Goal: Navigation & Orientation: Find specific page/section

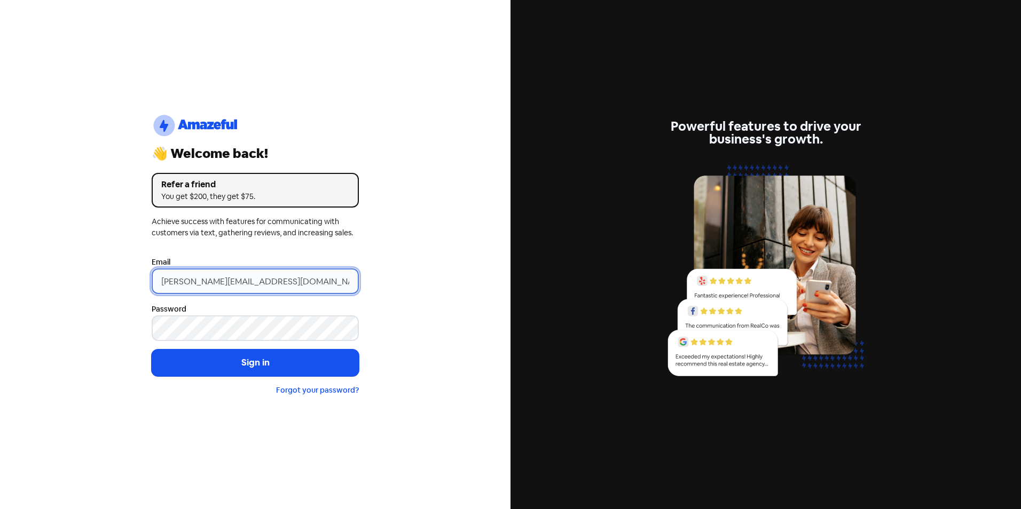
drag, startPoint x: 182, startPoint y: 281, endPoint x: 121, endPoint y: 282, distance: 60.4
click at [121, 282] on div "logo-amazeful_Logo 👋 Welcome back! Refer a friend You get $200, they get $75. A…" at bounding box center [255, 254] width 510 height 509
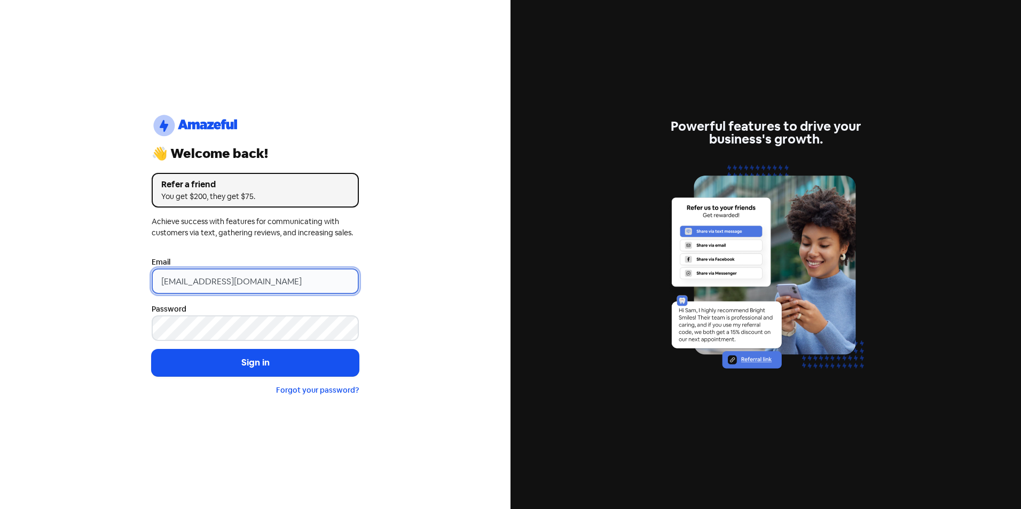
type input "RUBY@martinpg.com.au"
click at [152, 350] on button "Sign in" at bounding box center [255, 363] width 207 height 27
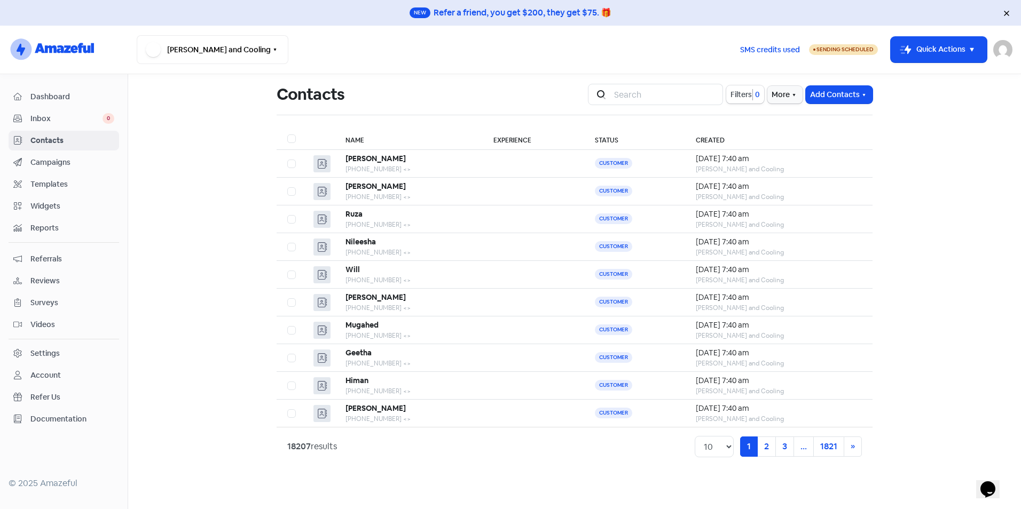
click at [67, 120] on span "Inbox" at bounding box center [66, 118] width 72 height 11
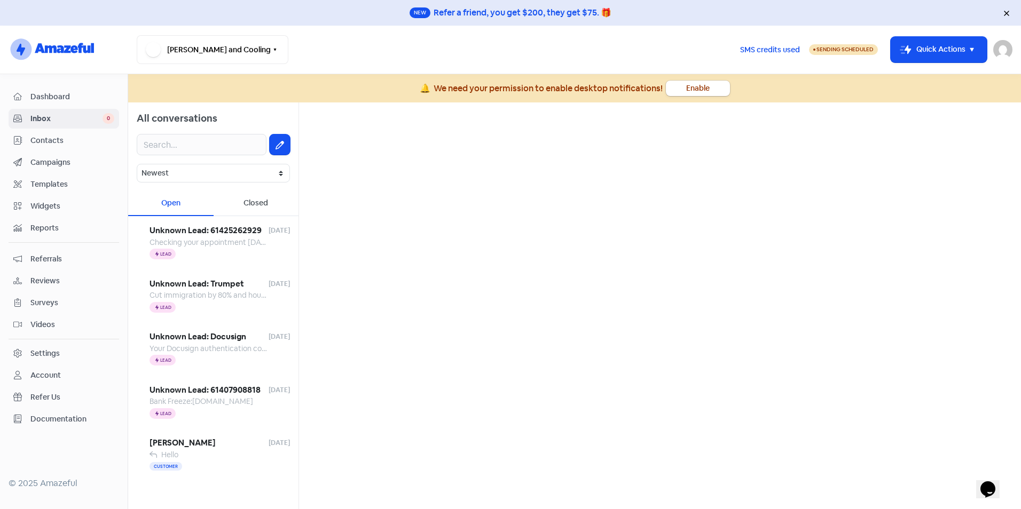
click at [58, 225] on span "Reports" at bounding box center [72, 228] width 84 height 11
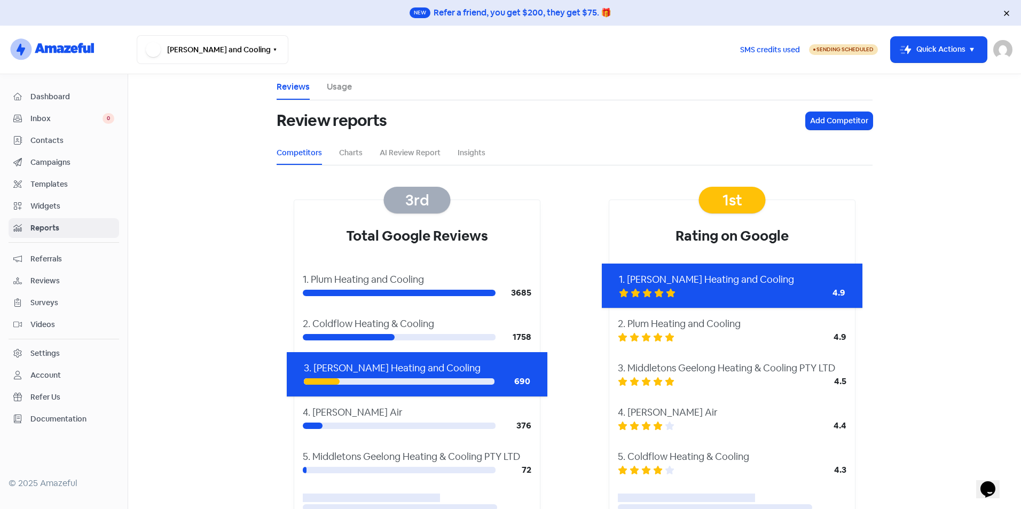
click at [54, 96] on span "Dashboard" at bounding box center [72, 96] width 84 height 11
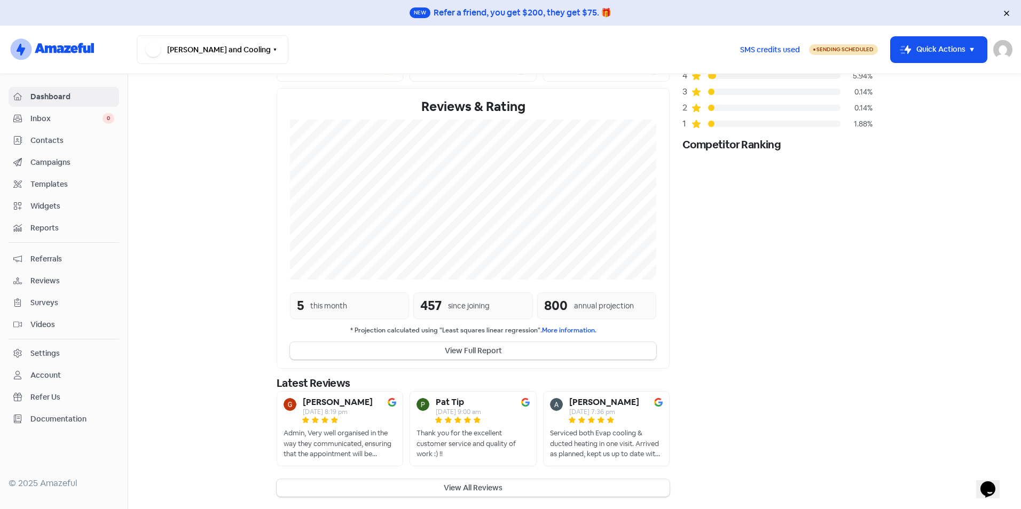
scroll to position [111, 0]
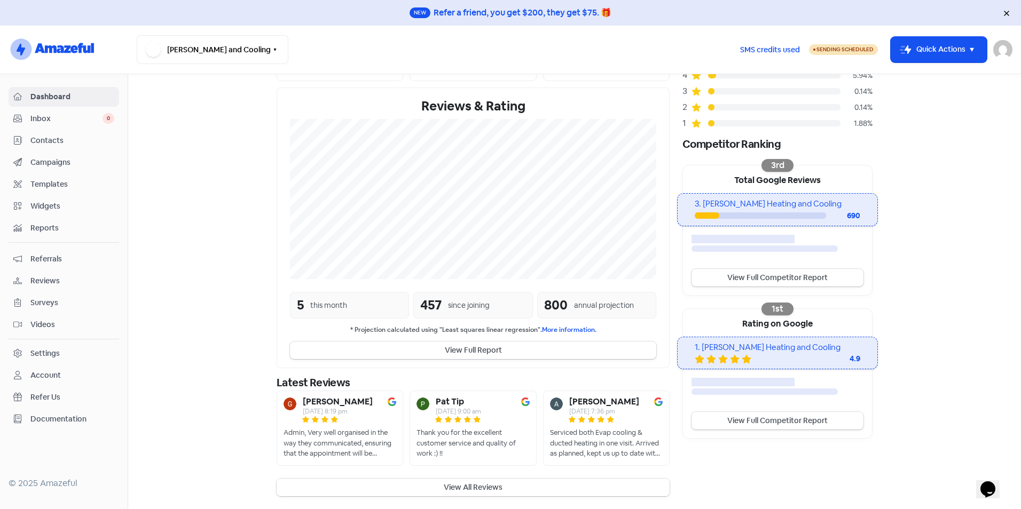
click at [474, 491] on button "View All Reviews" at bounding box center [473, 488] width 393 height 18
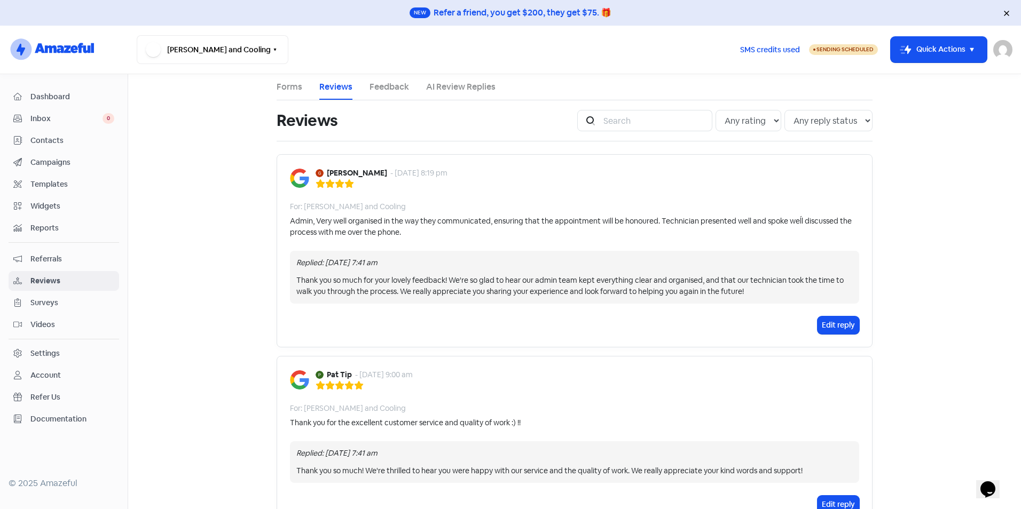
drag, startPoint x: 965, startPoint y: 297, endPoint x: 902, endPoint y: 255, distance: 75.5
click at [965, 297] on main "Forms Reviews Feedback AI Review Replies Reviews Icon For Search Any rating 5 s…" at bounding box center [574, 291] width 893 height 435
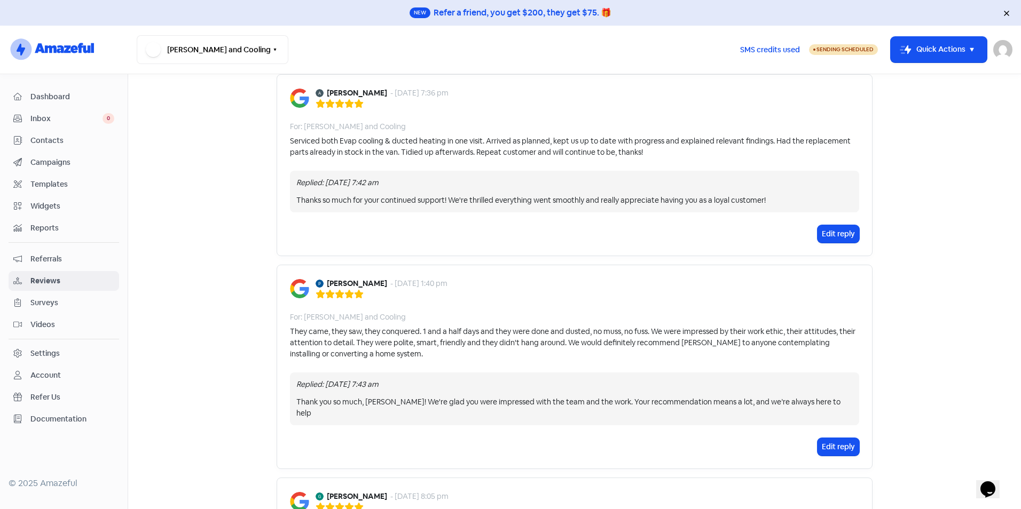
scroll to position [481, 0]
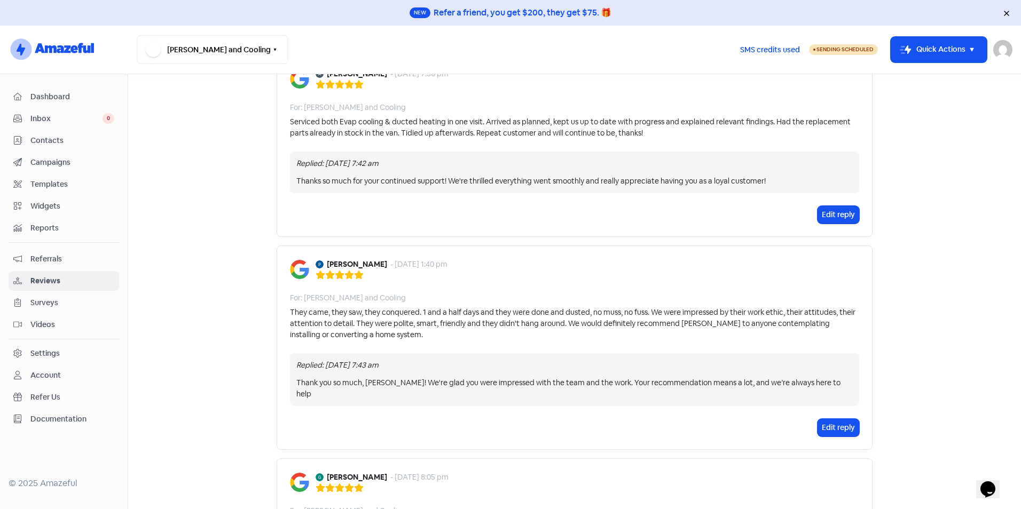
click at [242, 252] on main "Forms Reviews Feedback AI Review Replies Reviews Icon For Search Any rating 5 s…" at bounding box center [574, 291] width 893 height 435
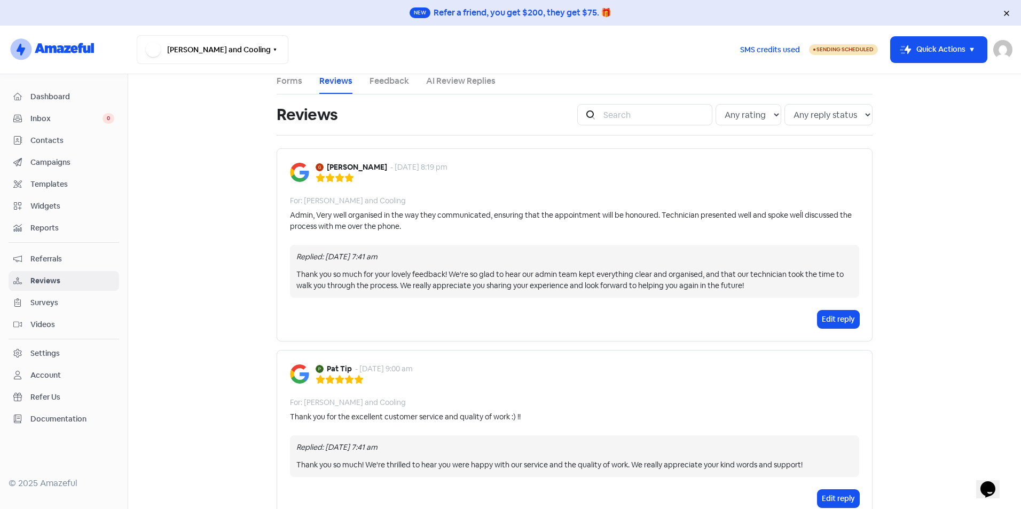
scroll to position [0, 0]
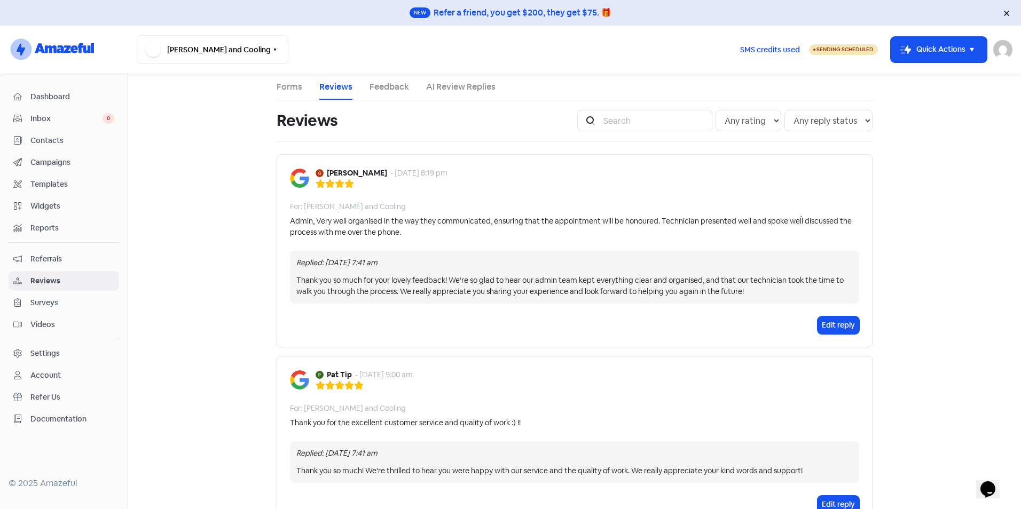
click at [65, 98] on span "Dashboard" at bounding box center [72, 96] width 84 height 11
